Goal: Information Seeking & Learning: Learn about a topic

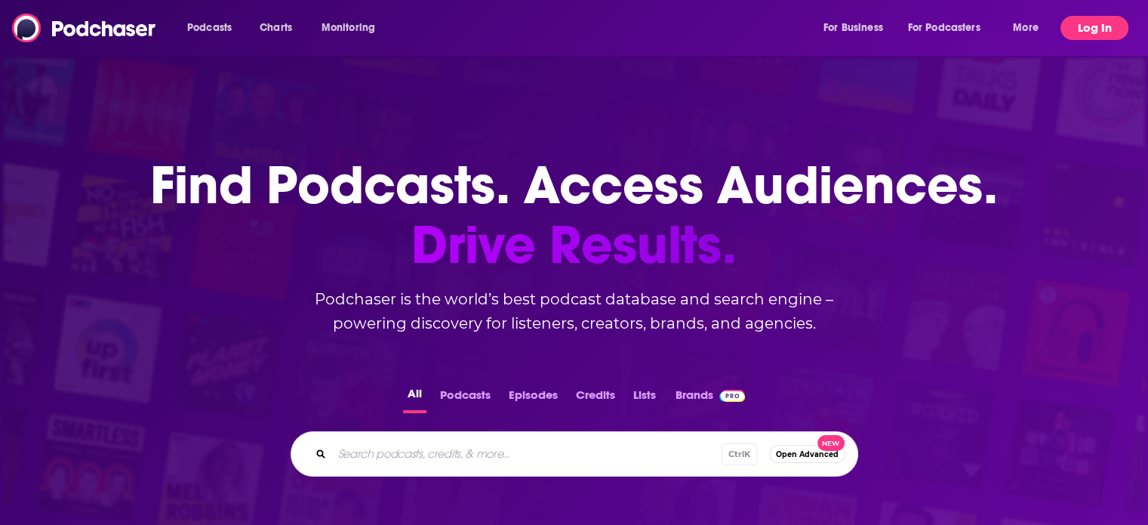
click at [1082, 26] on button "Log In" at bounding box center [1094, 28] width 68 height 24
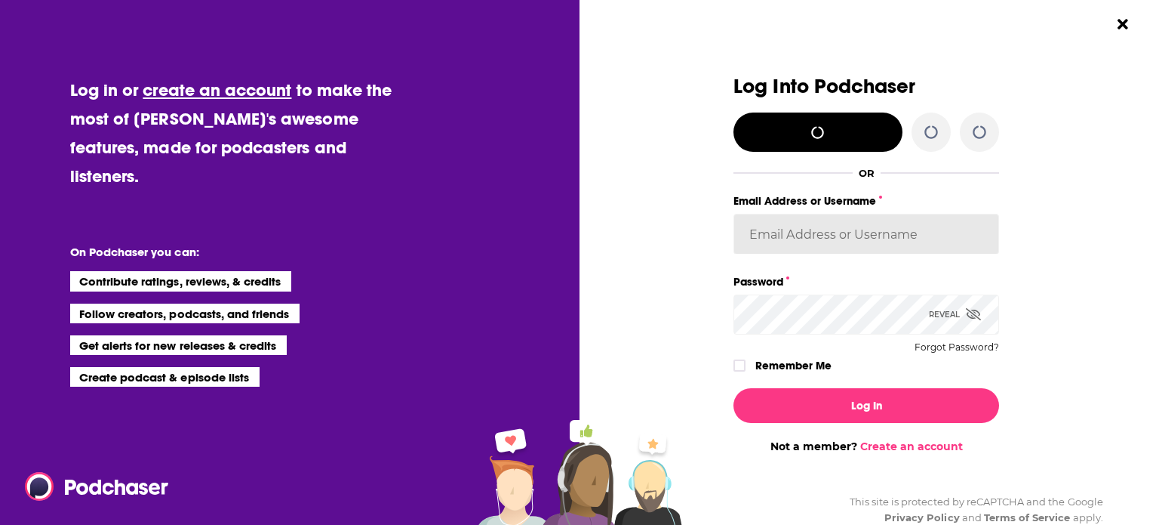
type input "smeizlik"
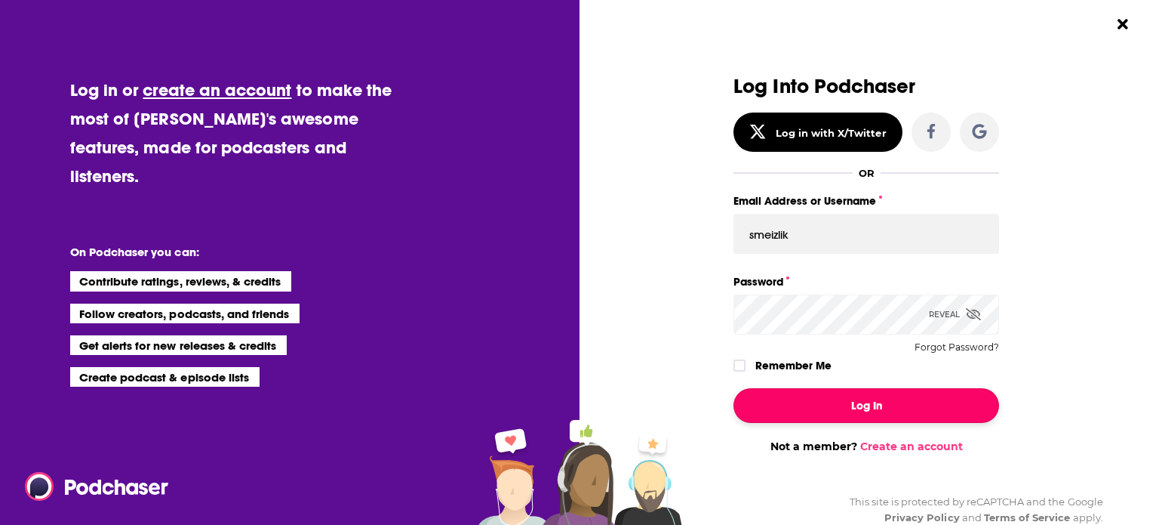
click at [836, 407] on button "Log In" at bounding box center [867, 405] width 266 height 35
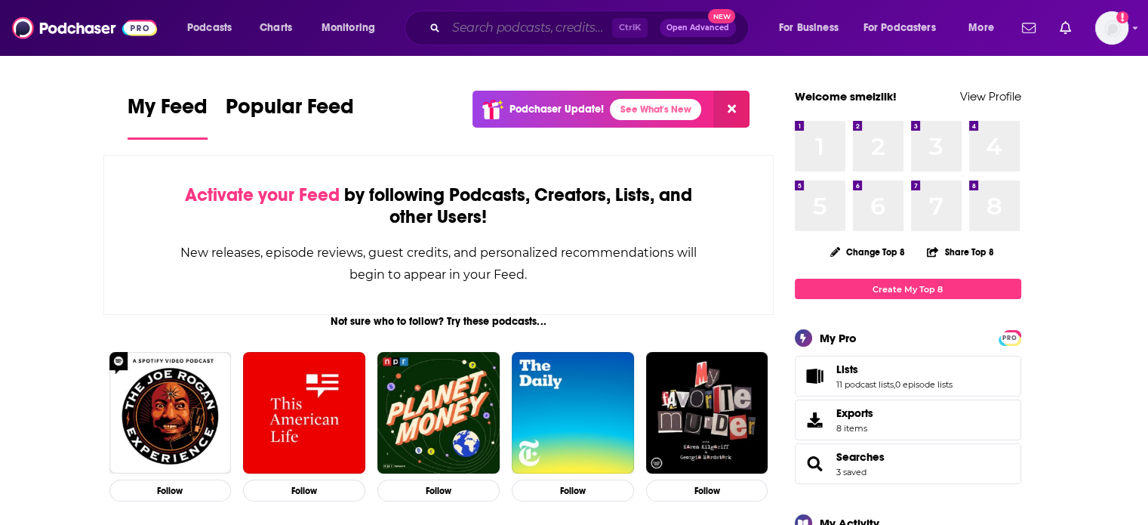
click at [530, 23] on input "Search podcasts, credits, & more..." at bounding box center [529, 28] width 166 height 24
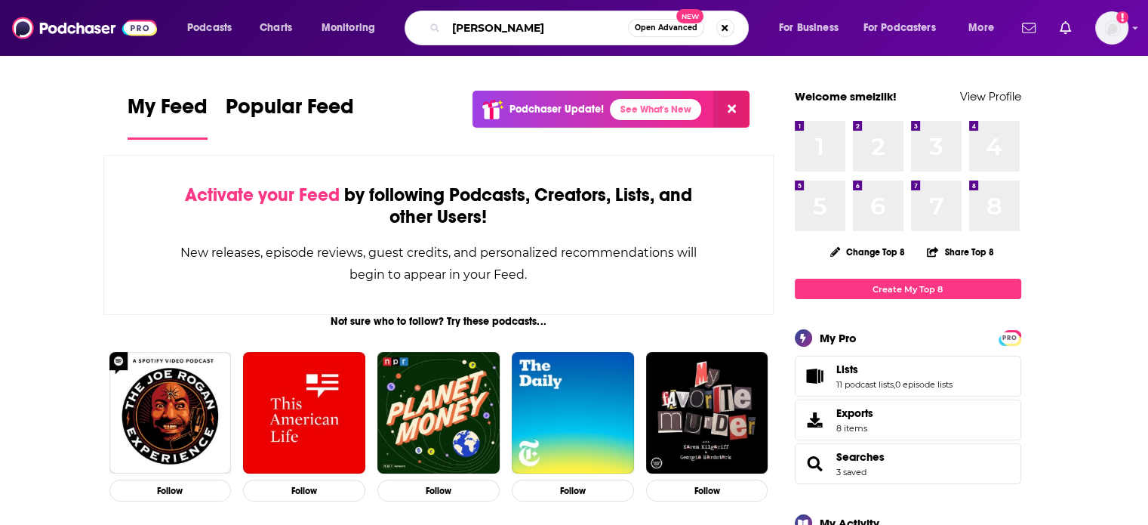
type input "[PERSON_NAME]"
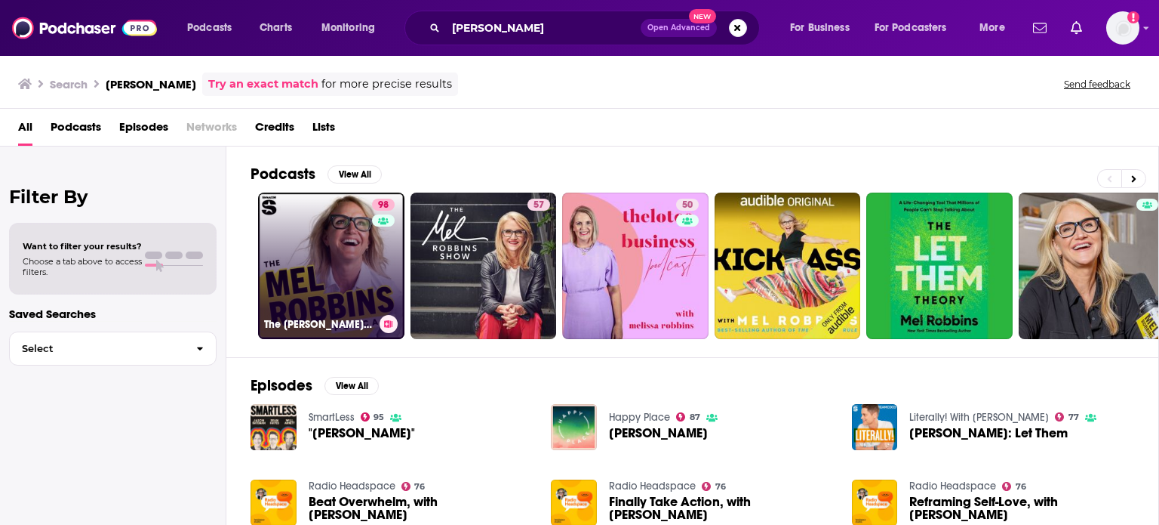
click at [307, 285] on link "98 The [PERSON_NAME] Podcast" at bounding box center [331, 265] width 146 height 146
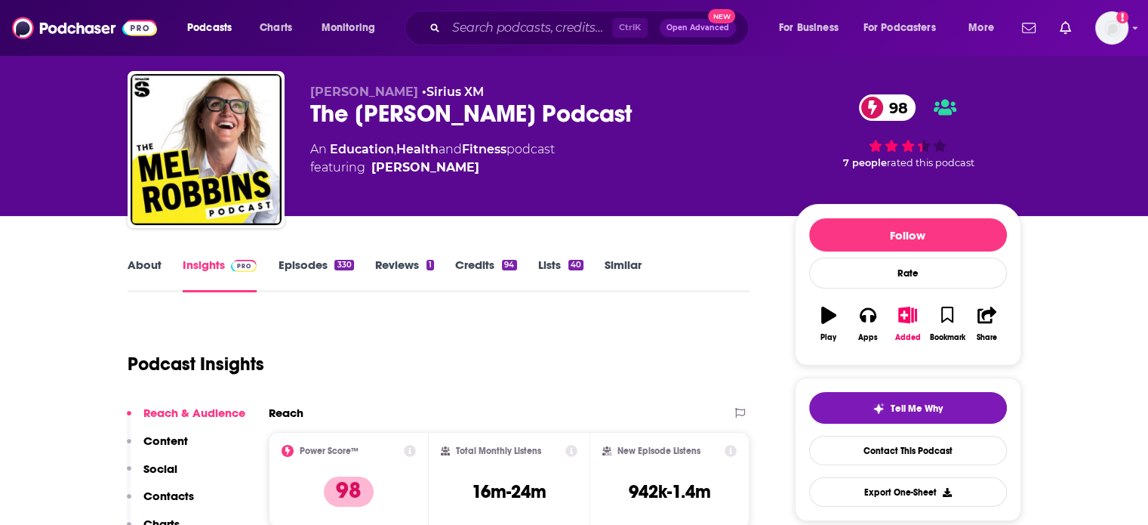
scroll to position [91, 0]
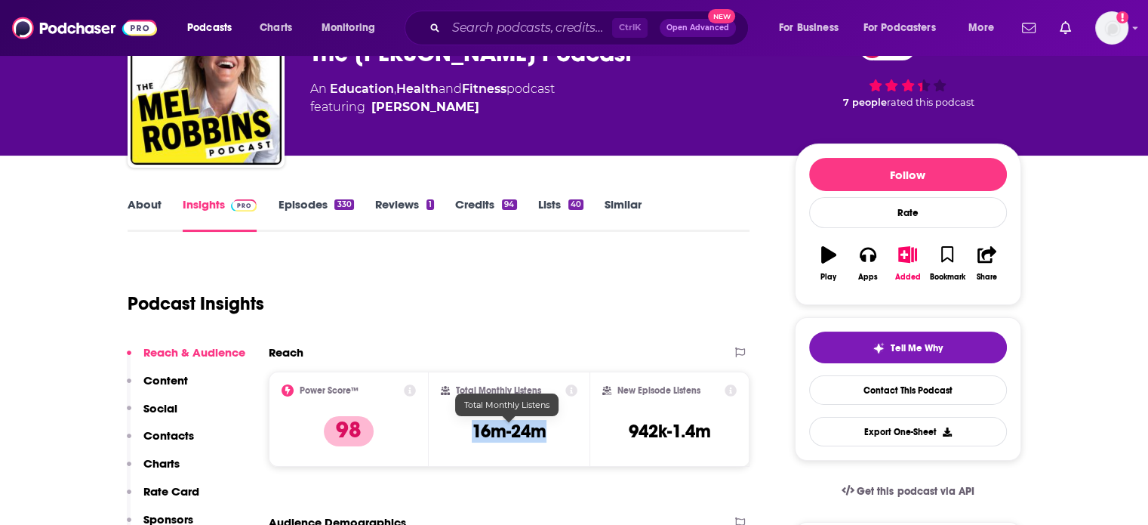
drag, startPoint x: 546, startPoint y: 432, endPoint x: 456, endPoint y: 426, distance: 90.7
click at [456, 426] on div "Total Monthly Listens 16m-24m" at bounding box center [509, 418] width 137 height 69
copy h3 "16m-24m"
click at [479, 32] on input "Search podcasts, credits, & more..." at bounding box center [529, 28] width 166 height 24
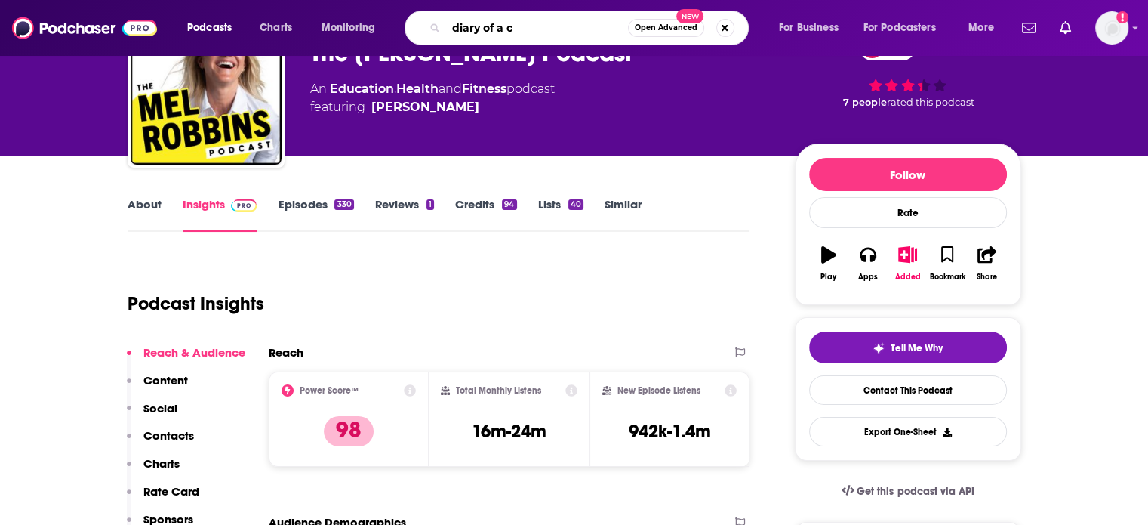
type input "diary of a co"
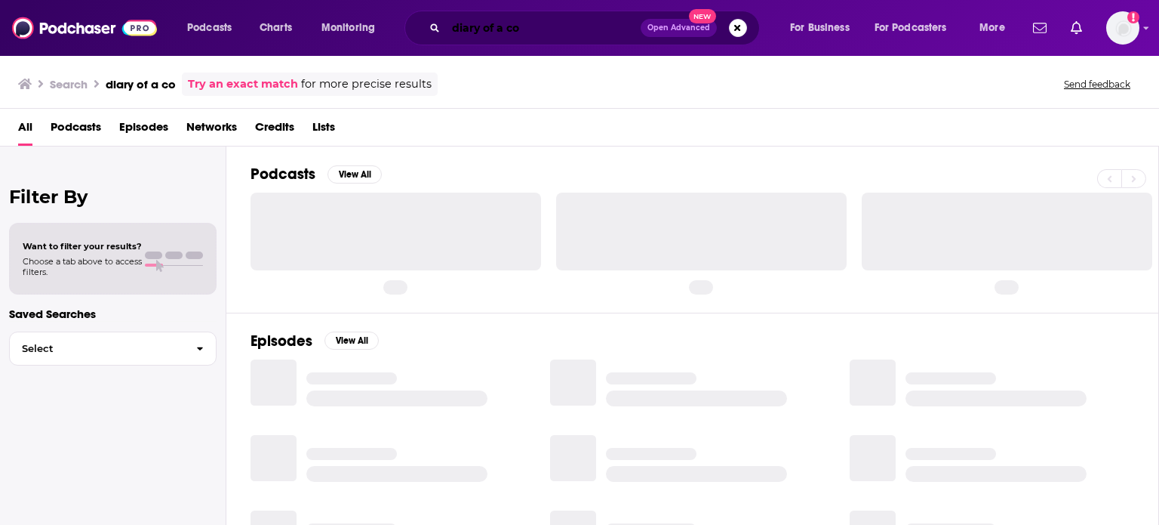
click at [555, 28] on input "diary of a co" at bounding box center [543, 28] width 195 height 24
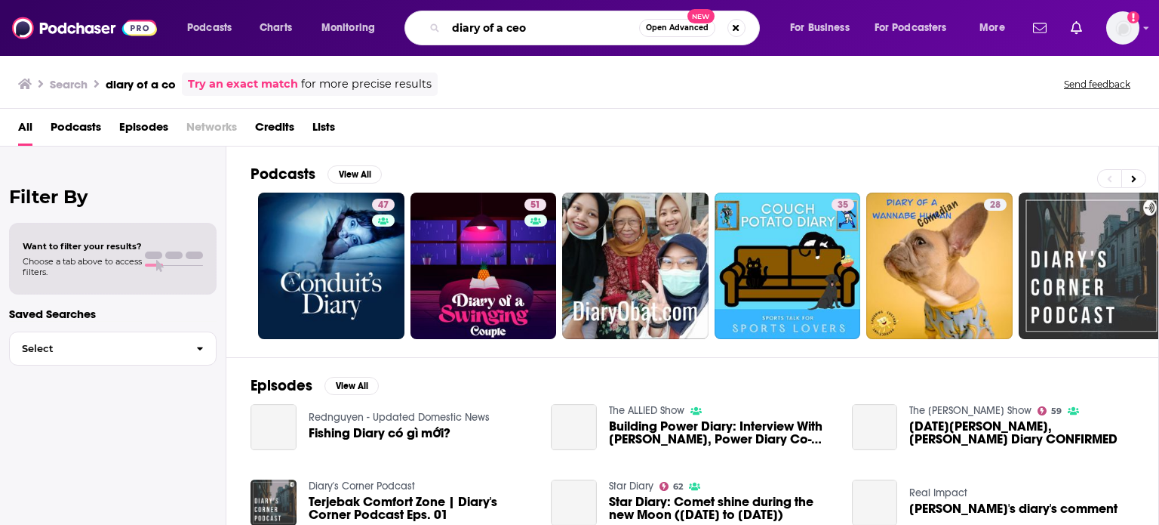
type input "diary of a ceo"
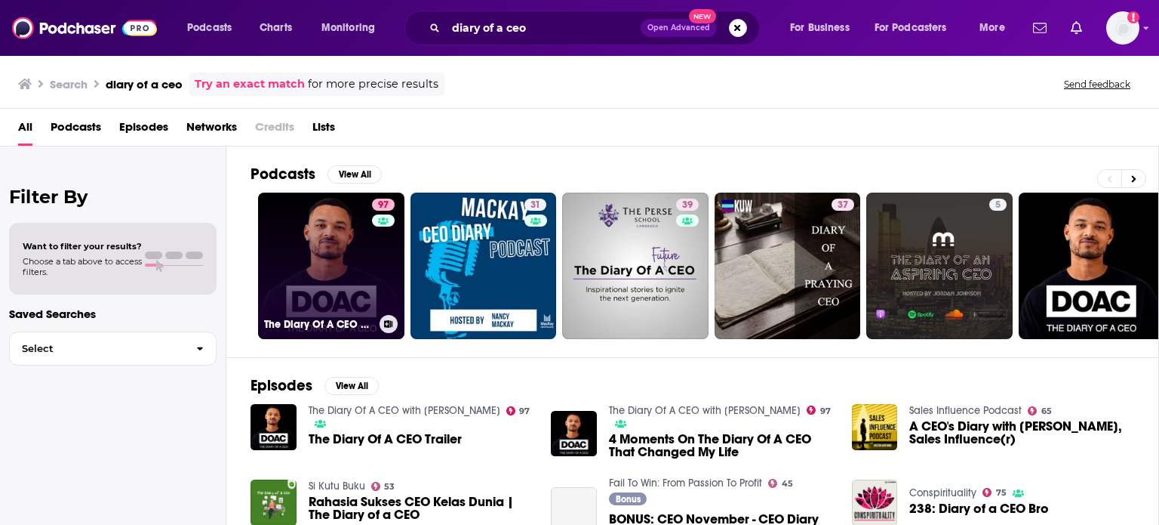
click at [345, 263] on link "97 The Diary Of A CEO with [PERSON_NAME]" at bounding box center [331, 265] width 146 height 146
